Goal: Find contact information: Find contact information

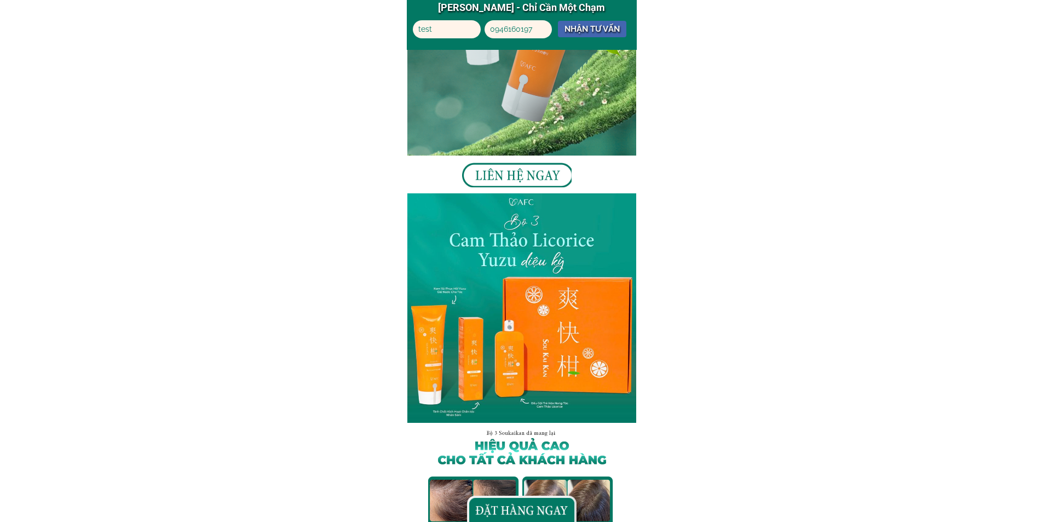
scroll to position [2629, 0]
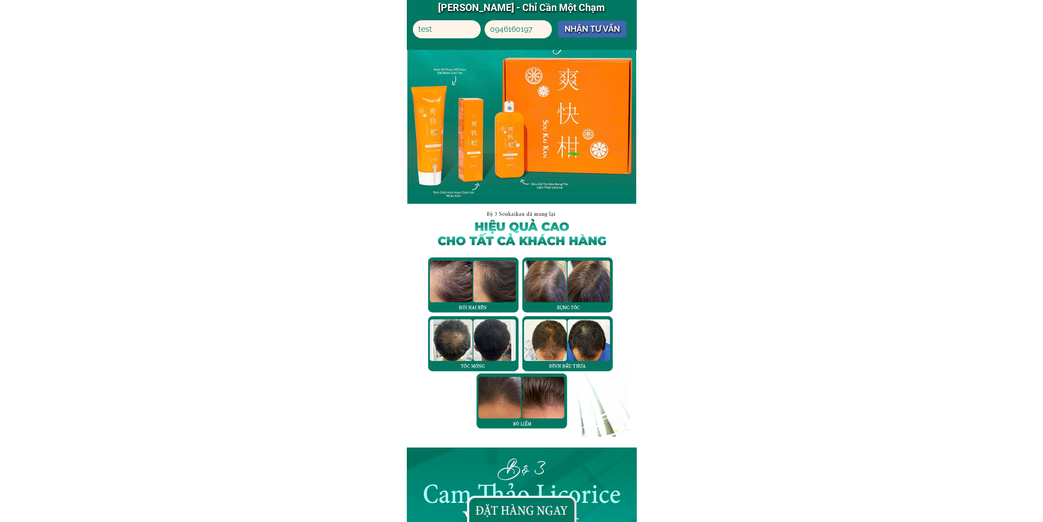
click at [521, 509] on div at bounding box center [522, 509] width 110 height 26
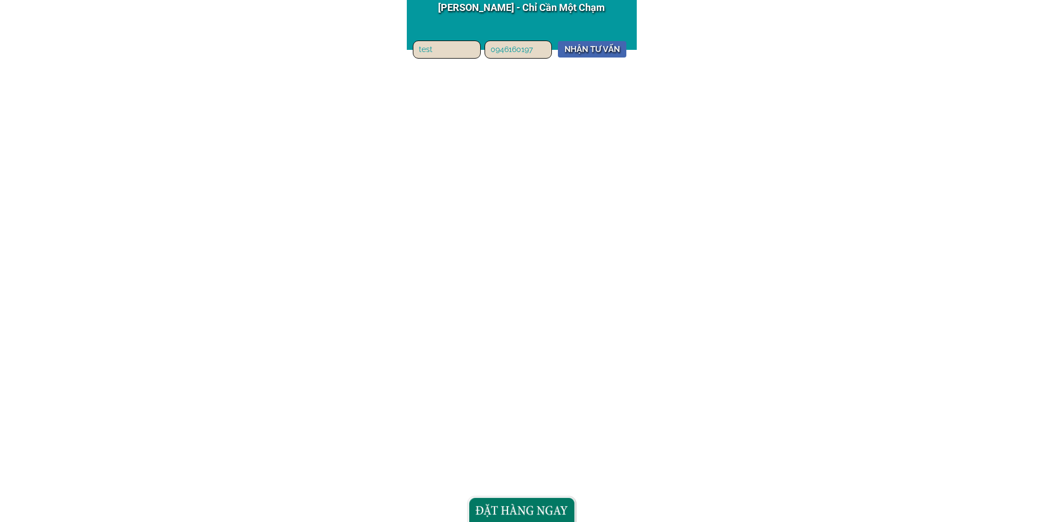
scroll to position [1424, 0]
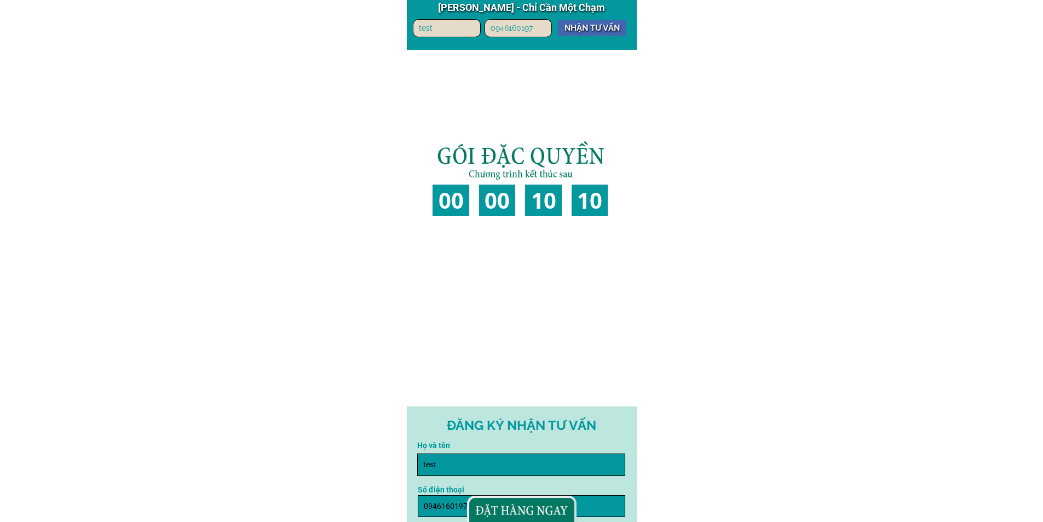
scroll to position [6243, 0]
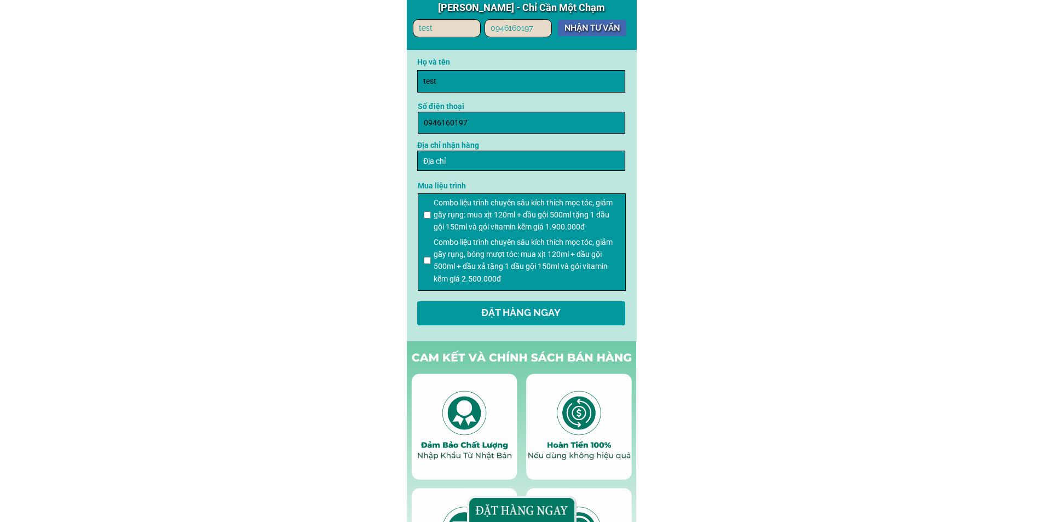
drag, startPoint x: 469, startPoint y: 118, endPoint x: 482, endPoint y: 118, distance: 12.6
click at [469, 118] on input "0946160197" at bounding box center [522, 122] width 202 height 21
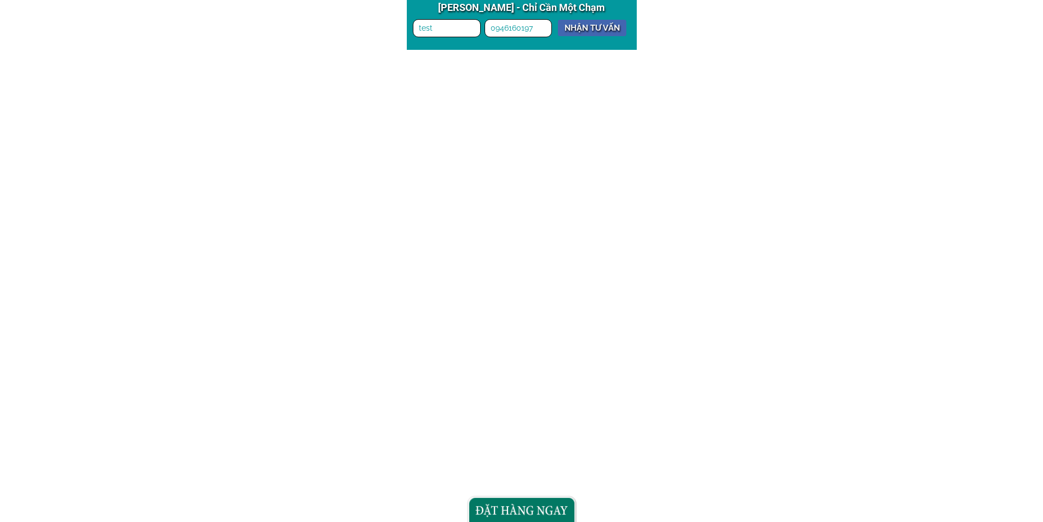
scroll to position [3724, 0]
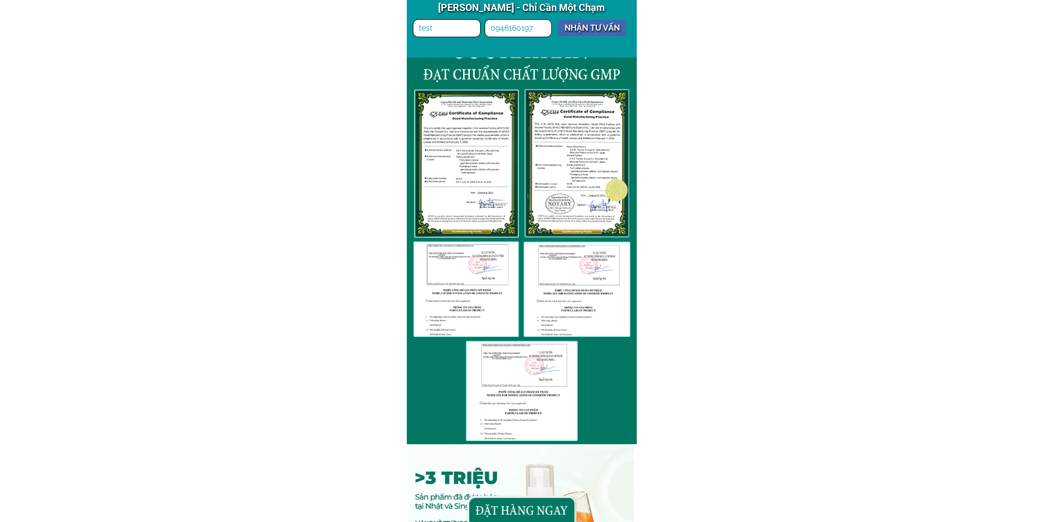
scroll to position [4718, 0]
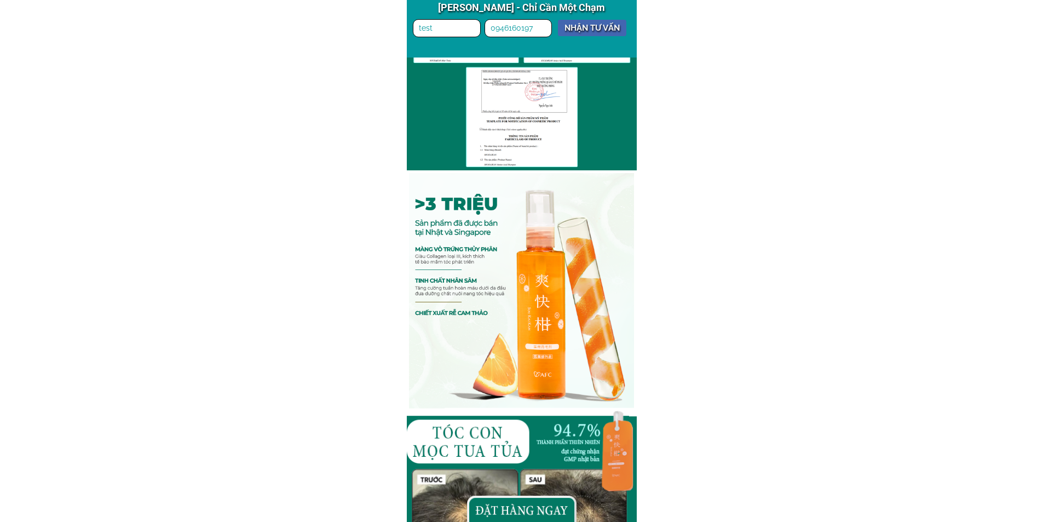
click at [510, 514] on div at bounding box center [522, 509] width 110 height 26
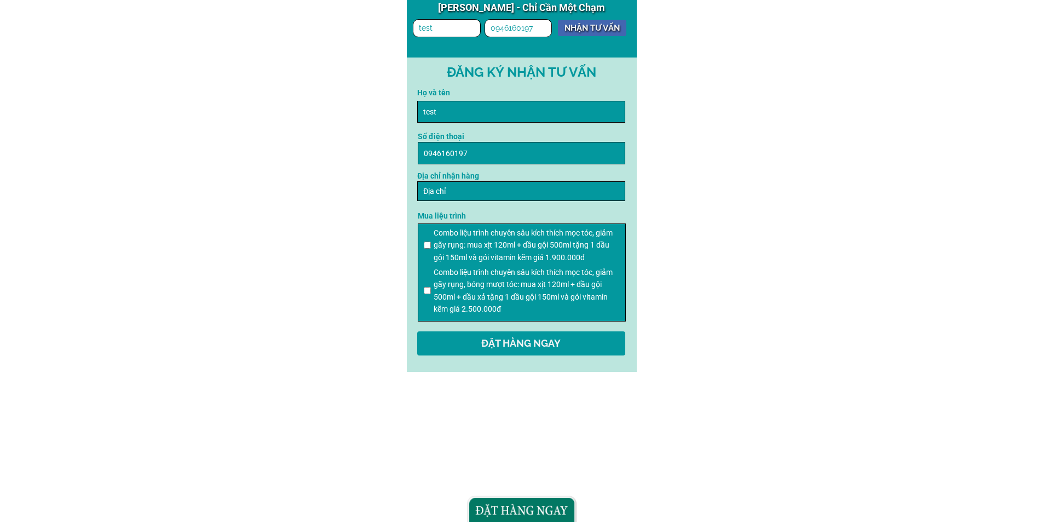
scroll to position [657, 0]
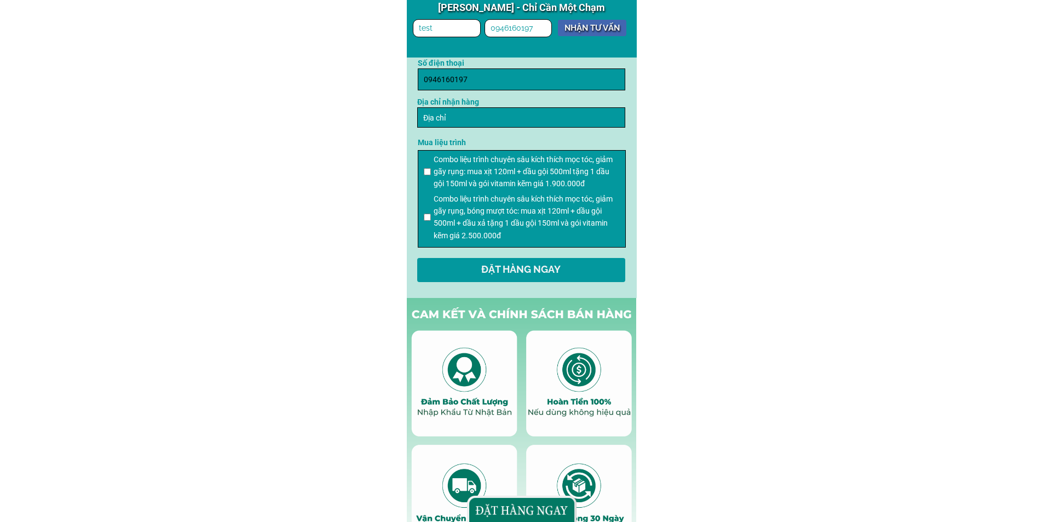
scroll to position [6130, 0]
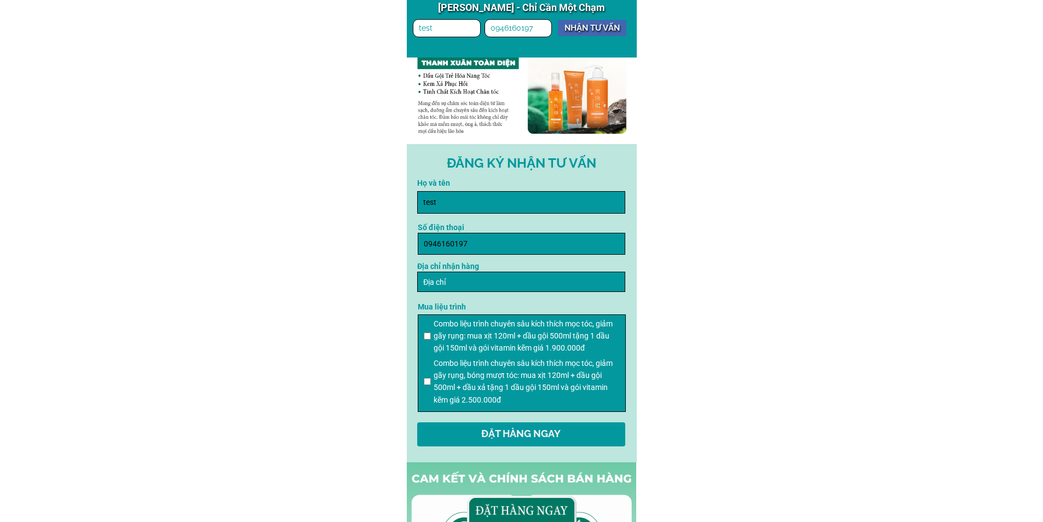
click at [479, 242] on input "0946160197" at bounding box center [522, 243] width 202 height 21
drag, startPoint x: 479, startPoint y: 242, endPoint x: 355, endPoint y: 232, distance: 124.2
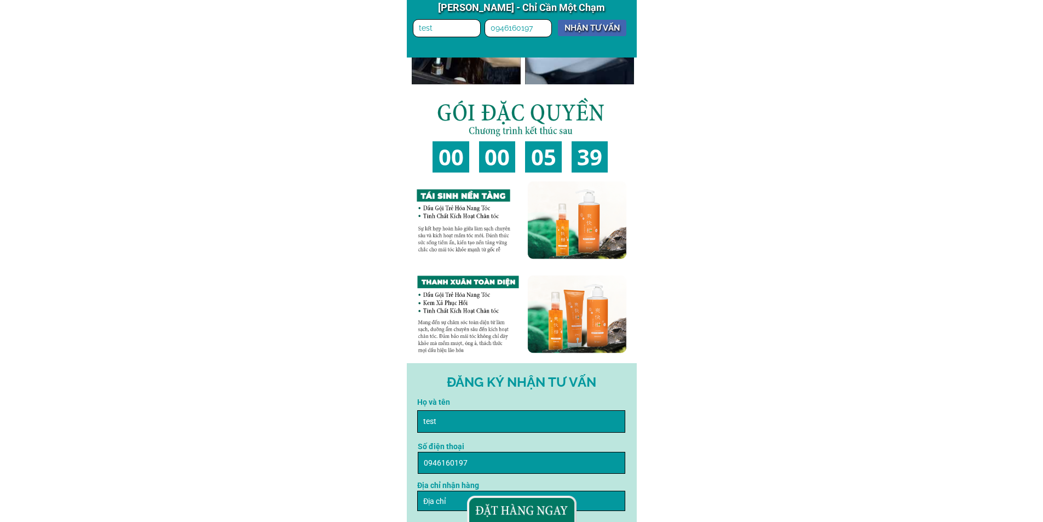
scroll to position [5582, 0]
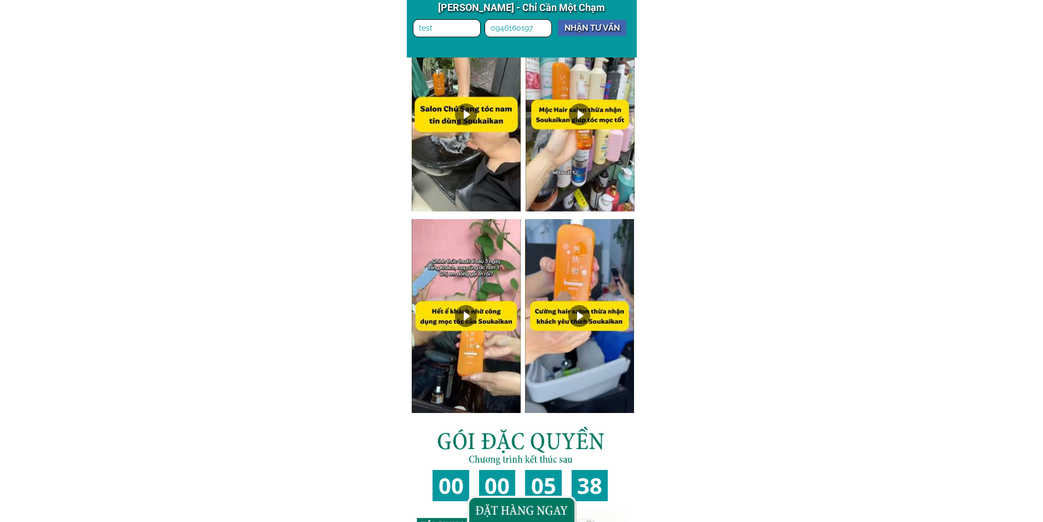
click at [540, 510] on div at bounding box center [522, 509] width 110 height 26
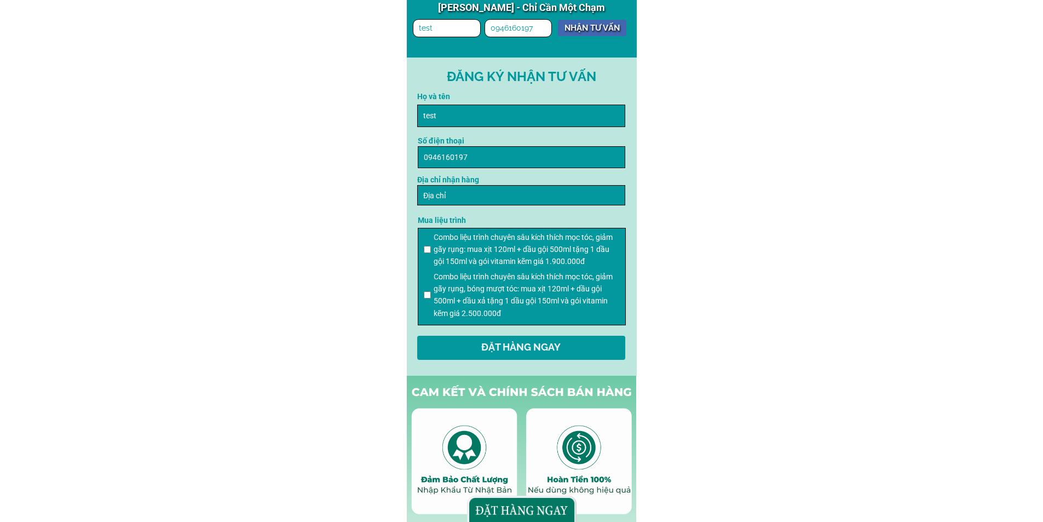
click at [569, 53] on div "[PERSON_NAME] - Chỉ Cần Một Chạm NHẬN TƯ VẤN test 0946160197" at bounding box center [522, 29] width 230 height 58
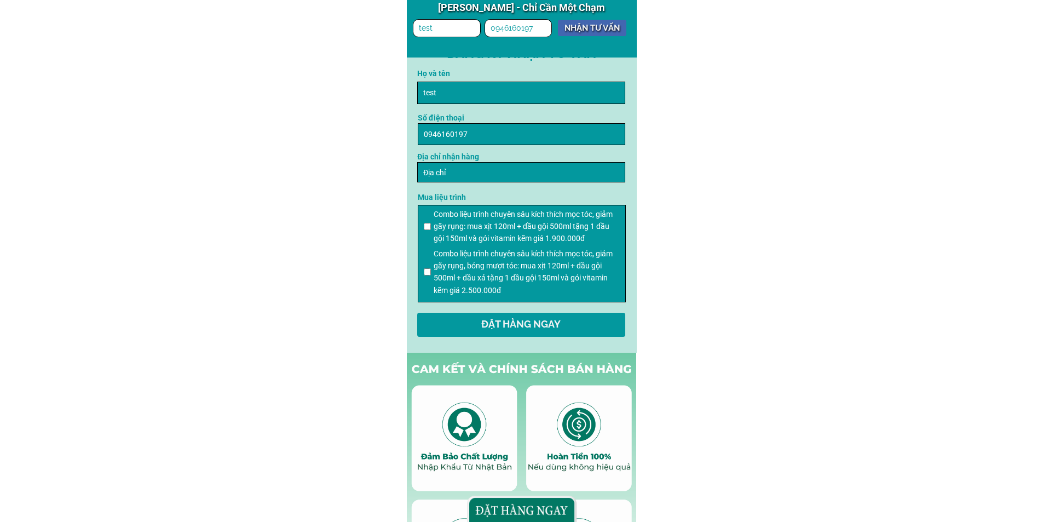
scroll to position [5911, 0]
